Goal: Unclear

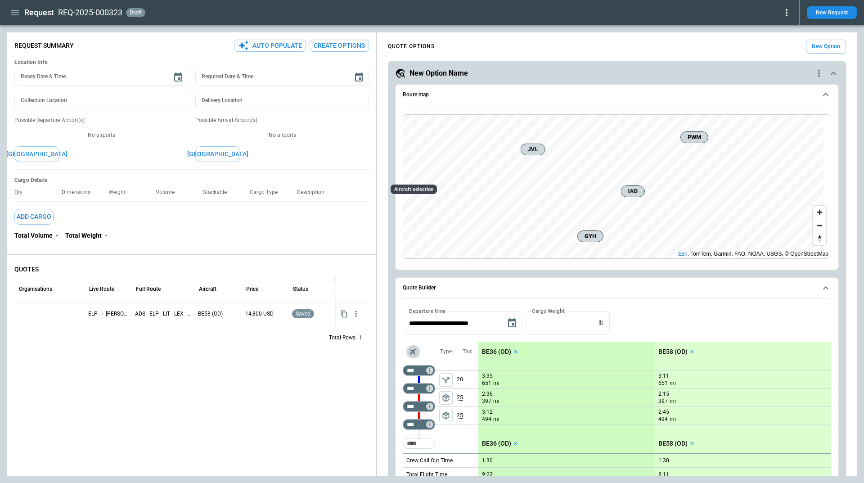
scroll to position [180, 0]
